Goal: Check status: Check status

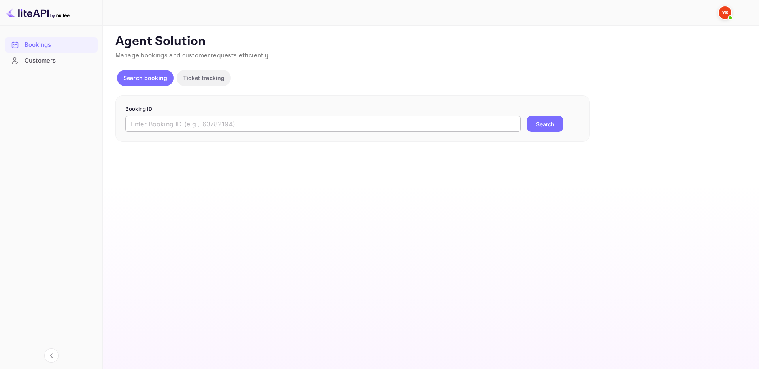
click at [223, 118] on input "text" at bounding box center [322, 124] width 395 height 16
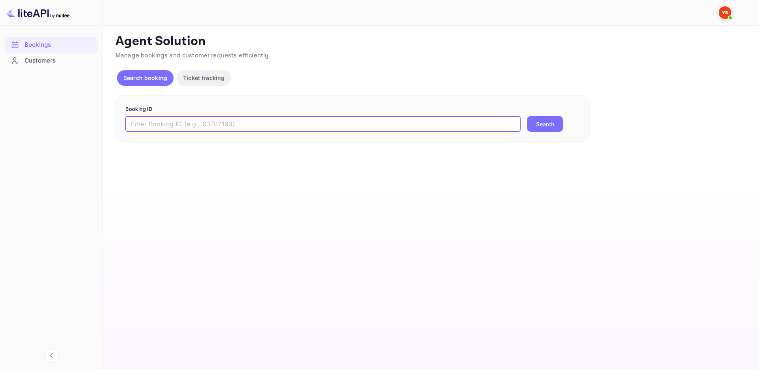
paste input "9658279"
type input "9658279"
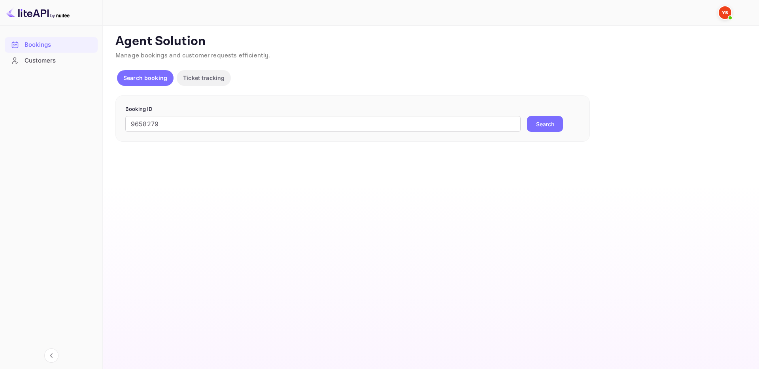
click at [553, 125] on button "Search" at bounding box center [545, 124] width 36 height 16
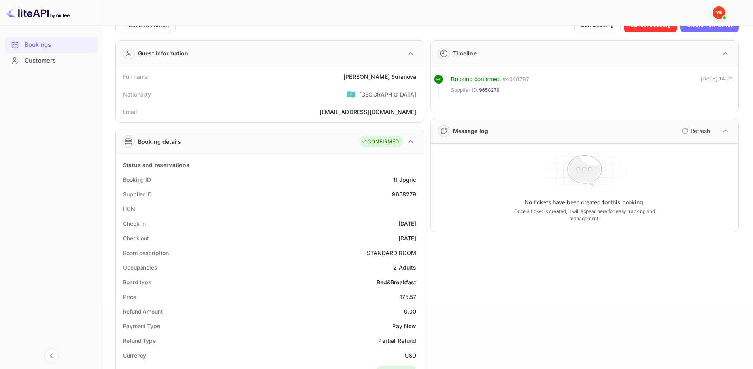
scroll to position [237, 0]
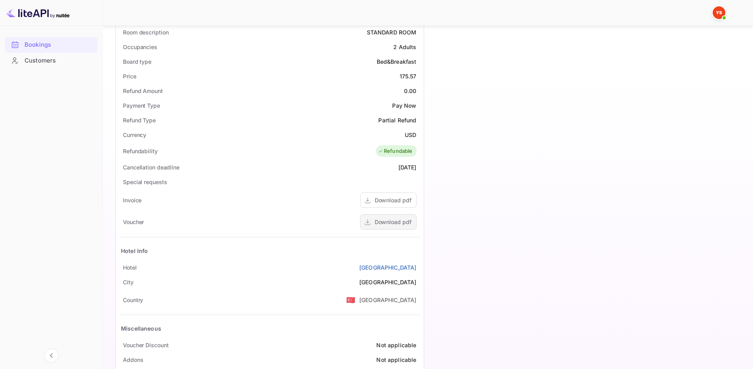
click at [397, 220] on div "Download pdf" at bounding box center [393, 222] width 37 height 8
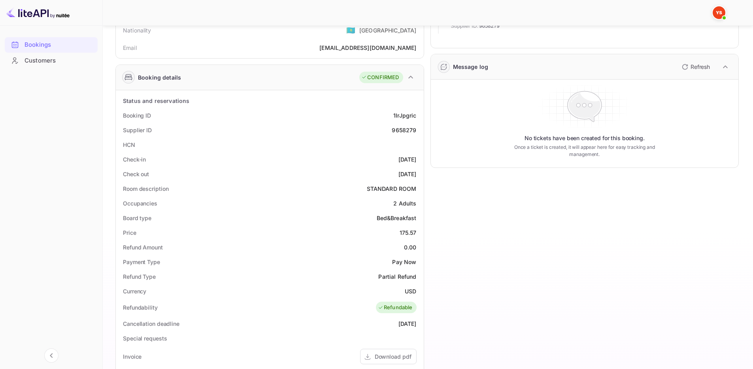
scroll to position [81, 0]
drag, startPoint x: 120, startPoint y: 116, endPoint x: 424, endPoint y: 174, distance: 308.8
click at [424, 174] on div "Status and reservations Booking ID 1IrJpgric Supplier ID 9658279 HCN Check-in […" at bounding box center [270, 316] width 308 height 450
copy div "Booking ID 1IrJpgric Supplier ID 9658279 HCN Check-in [DATE] Check out [DATE]"
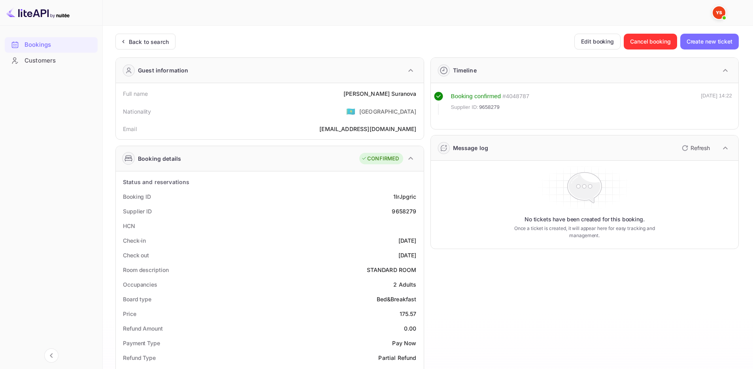
scroll to position [0, 0]
click at [215, 101] on div "Nationality 🇰🇿 [DEMOGRAPHIC_DATA]" at bounding box center [270, 110] width 302 height 21
drag, startPoint x: 119, startPoint y: 94, endPoint x: 418, endPoint y: 93, distance: 299.0
click at [418, 93] on div "Full name [PERSON_NAME] Nationality 🇰🇿 [DEMOGRAPHIC_DATA] Email [EMAIL_ADDRESS]…" at bounding box center [270, 111] width 308 height 56
copy div "Full name [PERSON_NAME]"
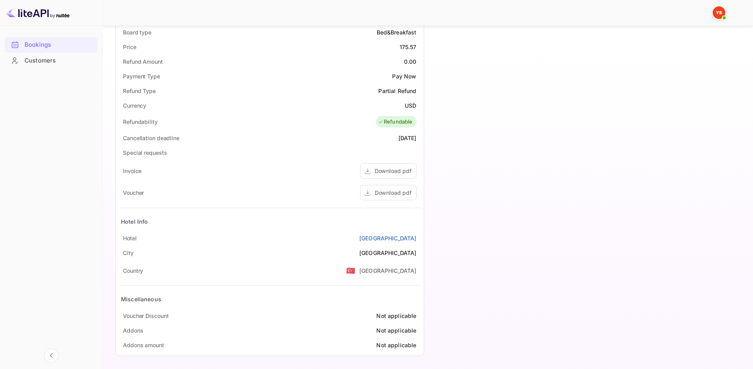
scroll to position [269, 0]
drag, startPoint x: 123, startPoint y: 236, endPoint x: 420, endPoint y: 236, distance: 297.4
click at [420, 236] on div "[GEOGRAPHIC_DATA]" at bounding box center [270, 236] width 302 height 15
copy div "[GEOGRAPHIC_DATA]"
